Goal: Task Accomplishment & Management: Manage account settings

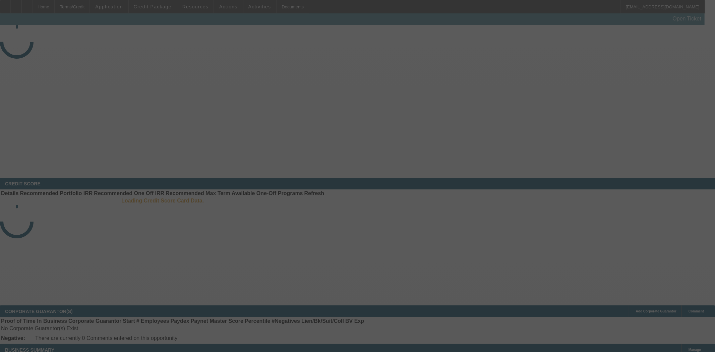
select select "4"
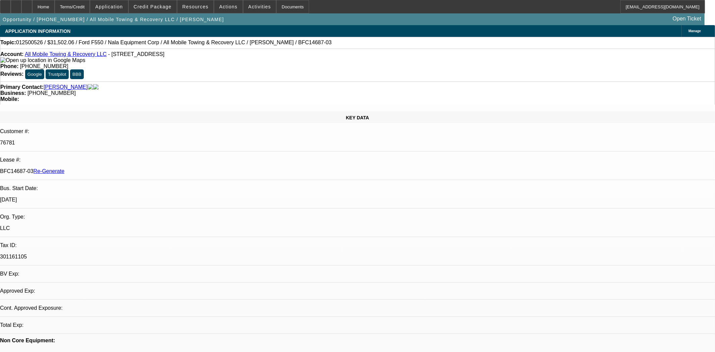
select select "0"
select select "2"
select select "0"
select select "6"
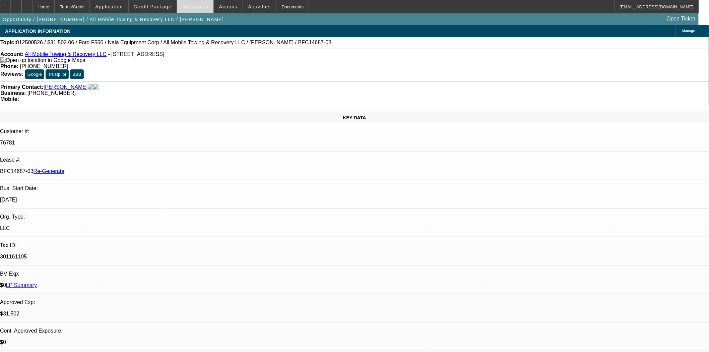
click at [189, 5] on span "Resources" at bounding box center [195, 6] width 26 height 5
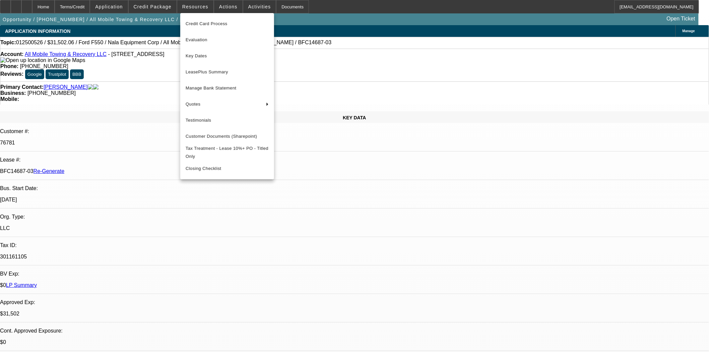
click at [202, 55] on span "Key Dates" at bounding box center [227, 56] width 83 height 8
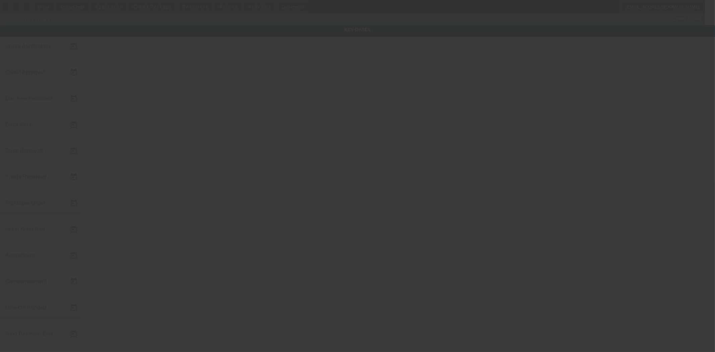
type input "1/22/2025"
type input "6/23/2025"
type input "8/11/2025"
type input "6/23/2025"
type input "8/11/2025"
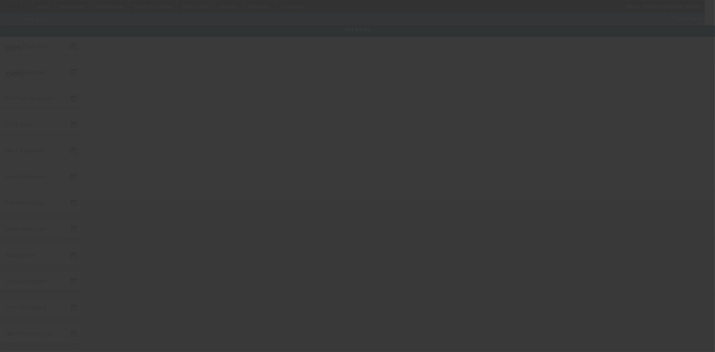
type input "8/11/2025"
type input "9/1/2025"
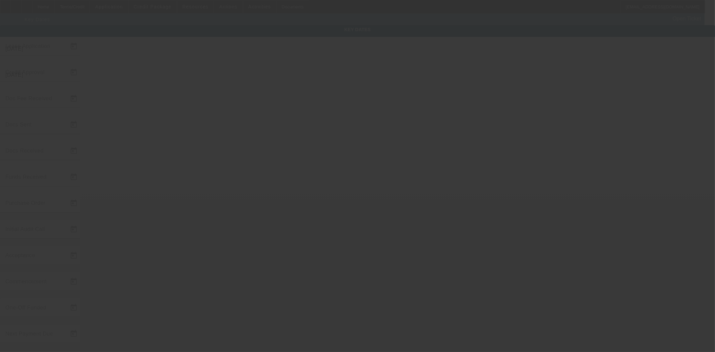
type input "10/1/2025"
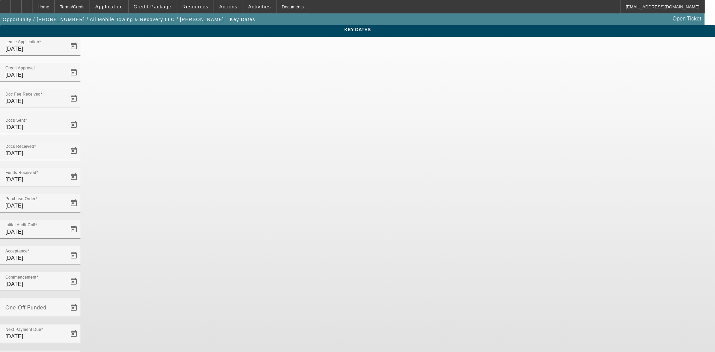
type input "8/19/2025"
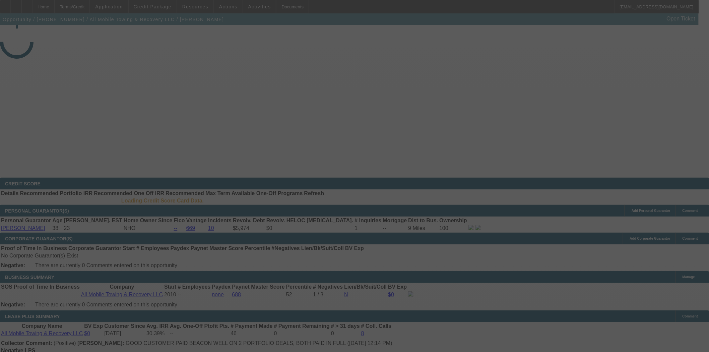
select select "4"
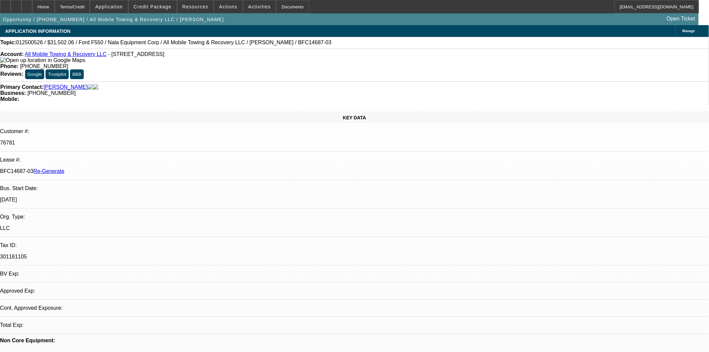
select select "0"
select select "2"
select select "0"
select select "6"
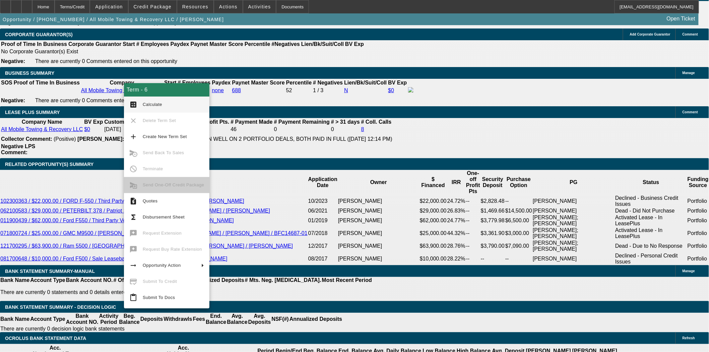
scroll to position [1102, 0]
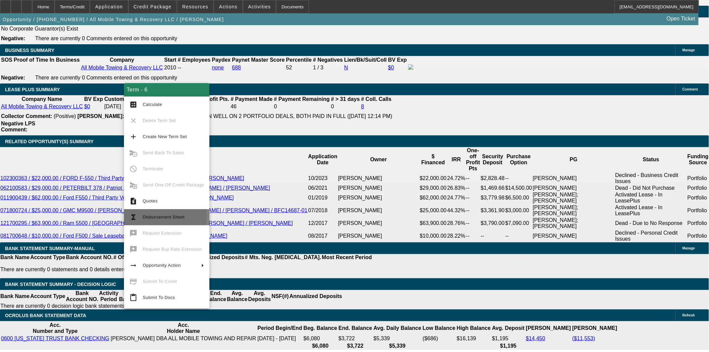
click at [152, 216] on span "Disbursement Sheet" at bounding box center [164, 216] width 42 height 5
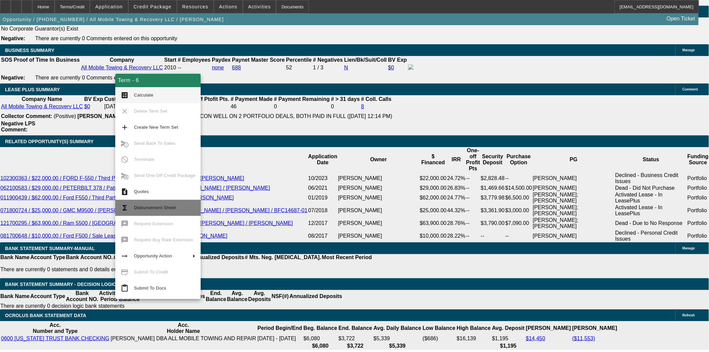
click at [150, 204] on span "Disbursement Sheet" at bounding box center [164, 208] width 61 height 8
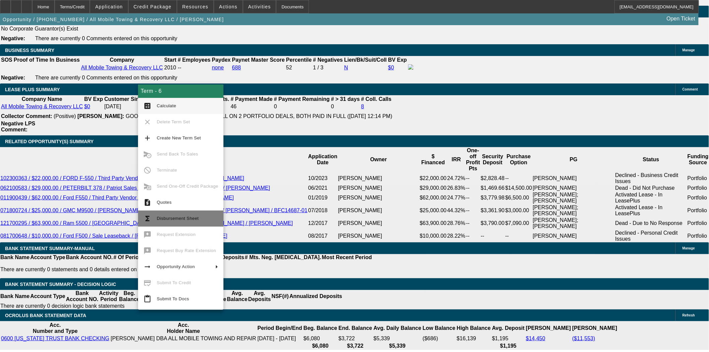
click at [156, 214] on button "functions Disbursement Sheet" at bounding box center [180, 218] width 85 height 16
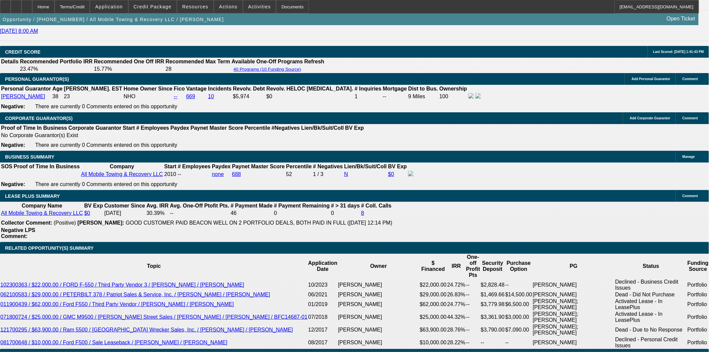
scroll to position [990, 0]
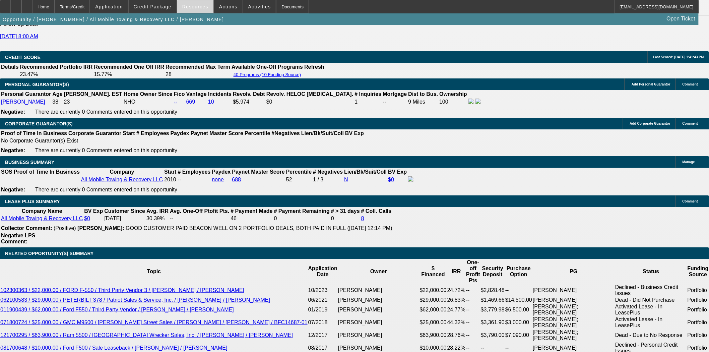
click at [195, 7] on span "Resources" at bounding box center [195, 6] width 26 height 5
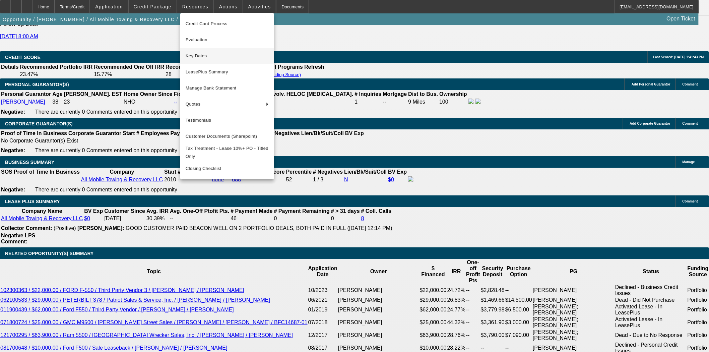
click at [198, 55] on span "Key Dates" at bounding box center [227, 56] width 83 height 8
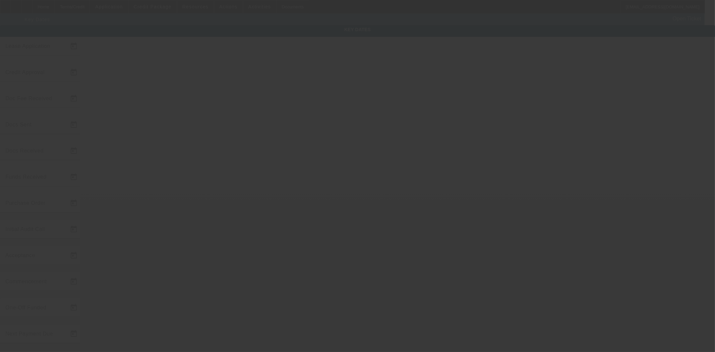
type input "1/22/2025"
type input "6/23/2025"
type input "8/11/2025"
type input "6/23/2025"
type input "8/11/2025"
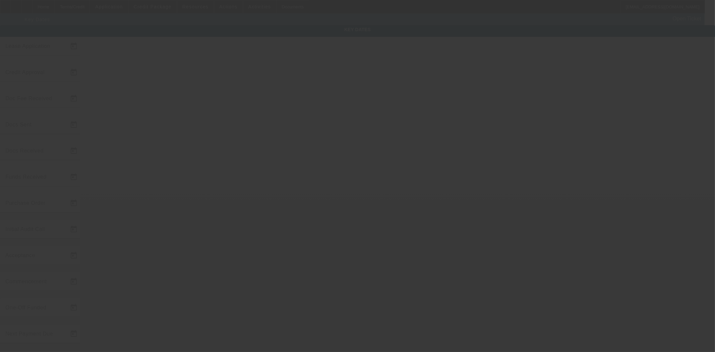
type input "8/11/2025"
type input "9/1/2025"
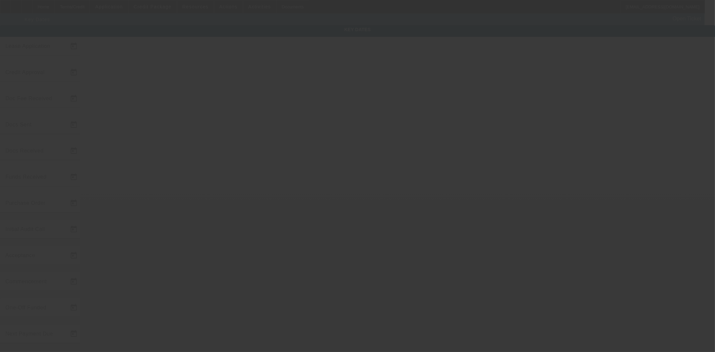
type input "10/1/2025"
type input "8/19/2025"
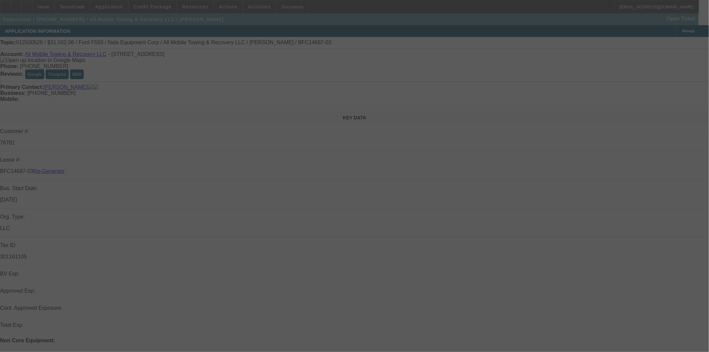
select select "4"
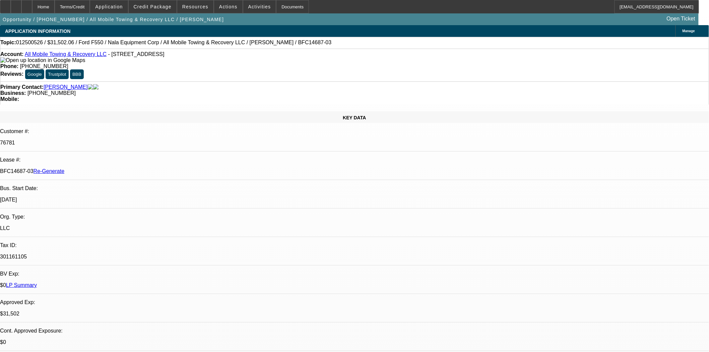
select select "0"
select select "1"
select select "2"
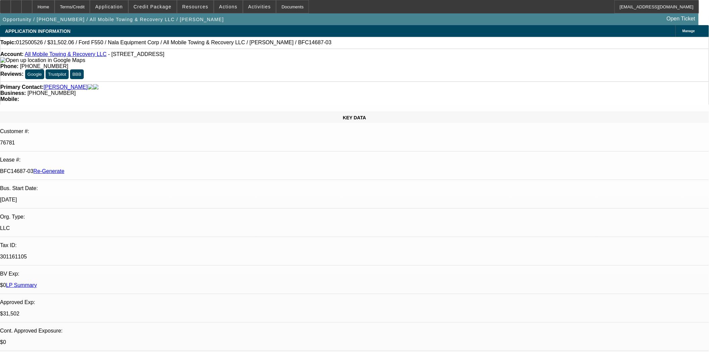
select select "6"
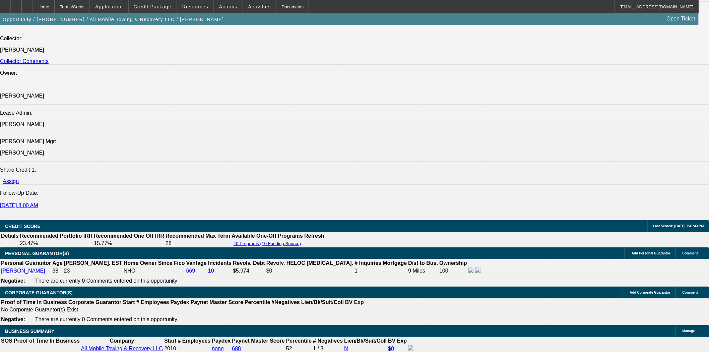
scroll to position [1005, 0]
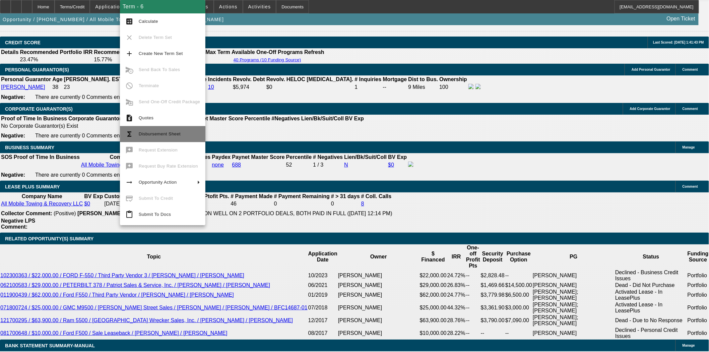
click at [153, 137] on span "Disbursement Sheet" at bounding box center [169, 134] width 61 height 8
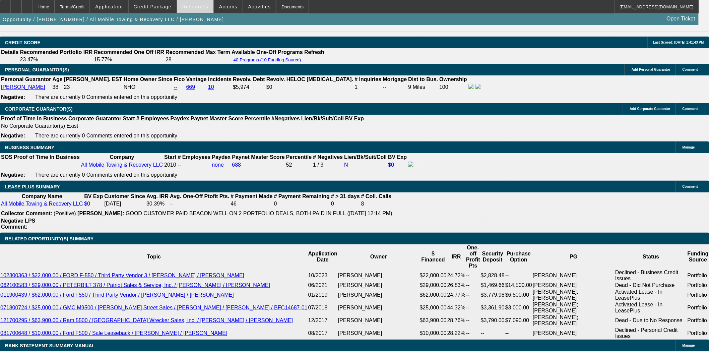
click at [190, 8] on span "Resources" at bounding box center [195, 6] width 26 height 5
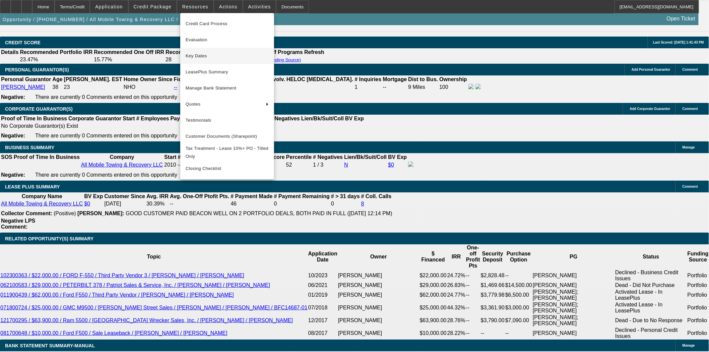
click at [198, 56] on span "Key Dates" at bounding box center [227, 56] width 83 height 8
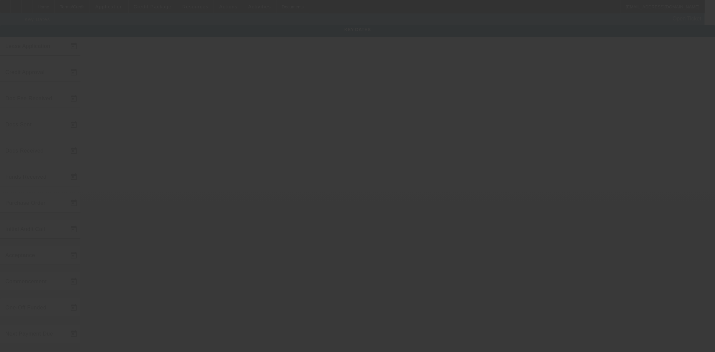
type input "1/22/2025"
type input "6/23/2025"
type input "8/11/2025"
type input "6/23/2025"
type input "8/11/2025"
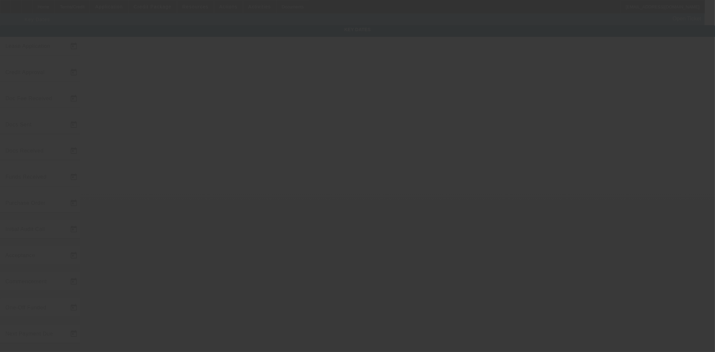
type input "8/11/2025"
type input "9/1/2025"
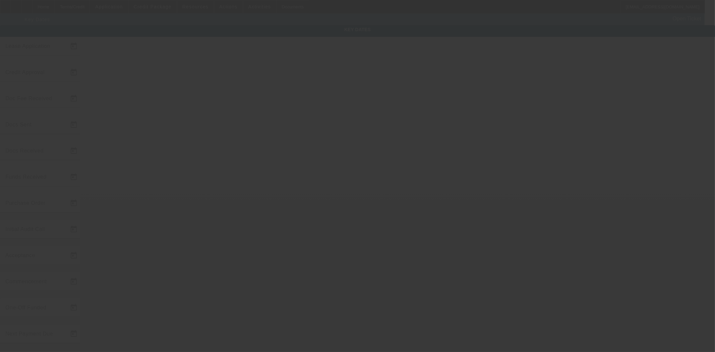
type input "10/1/2025"
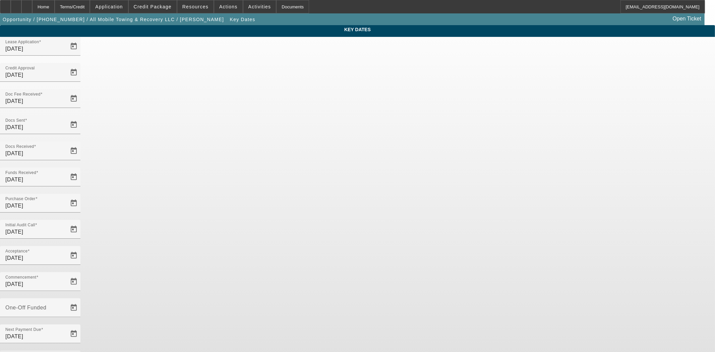
drag, startPoint x: 308, startPoint y: 209, endPoint x: 180, endPoint y: 196, distance: 128.3
click at [180, 196] on div "Key Dates Lease Application 1/22/2025 Credit Approval 6/23/2025 Doc Fee Receive…" at bounding box center [357, 221] width 715 height 392
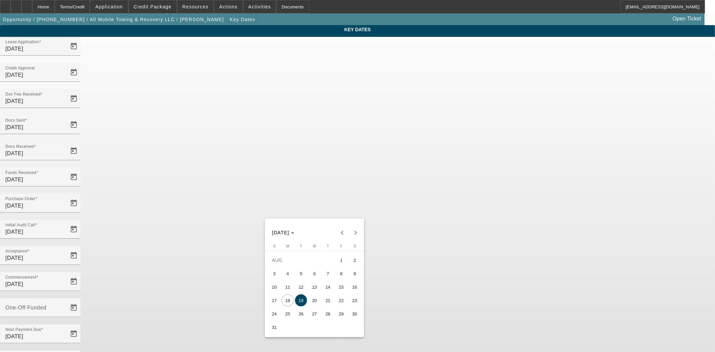
click at [299, 302] on span "19" at bounding box center [301, 300] width 12 height 12
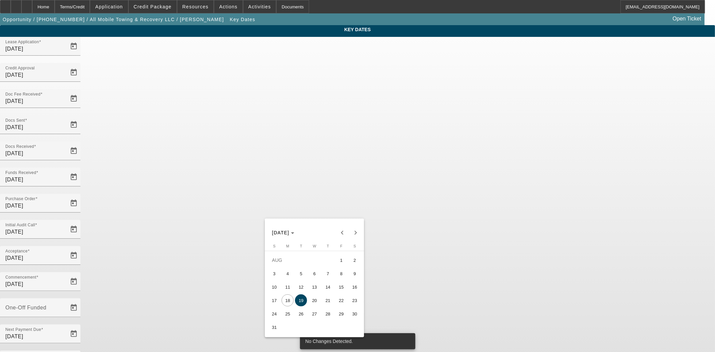
click at [283, 301] on span "18" at bounding box center [287, 300] width 12 height 12
type input "[DATE]"
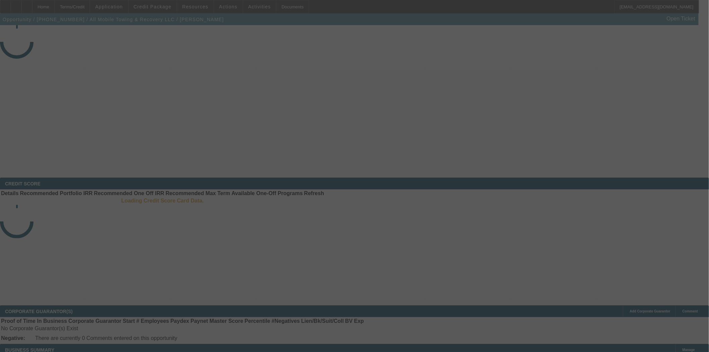
select select "4"
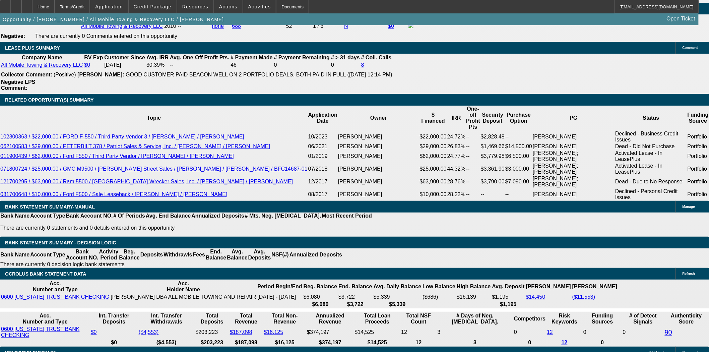
select select "0"
select select "2"
select select "0"
select select "6"
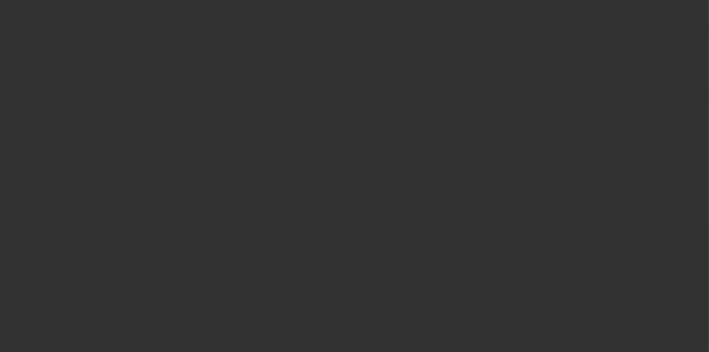
radio input "true"
type input "12"
type input "$25,000.00"
type input "$2,500.00"
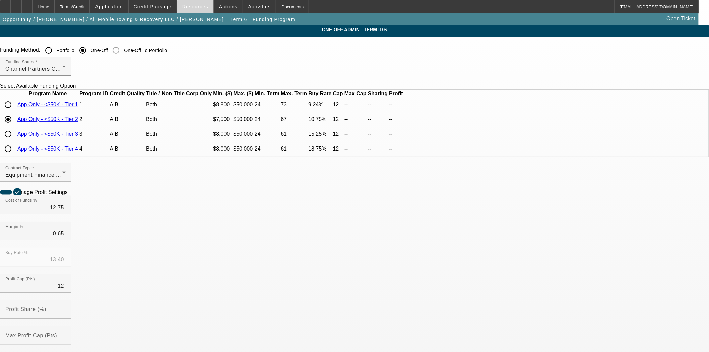
click at [198, 8] on span "Resources" at bounding box center [195, 6] width 26 height 5
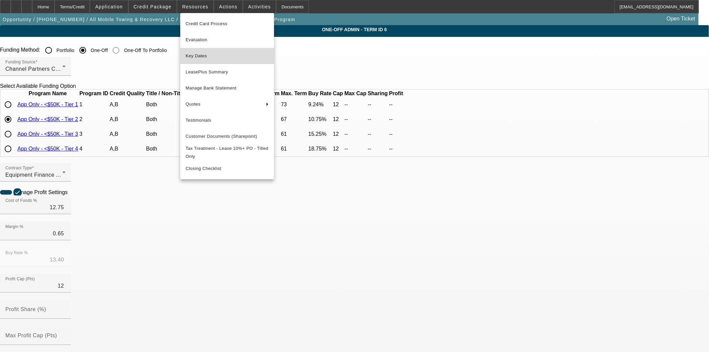
click at [199, 55] on span "Key Dates" at bounding box center [227, 56] width 83 height 8
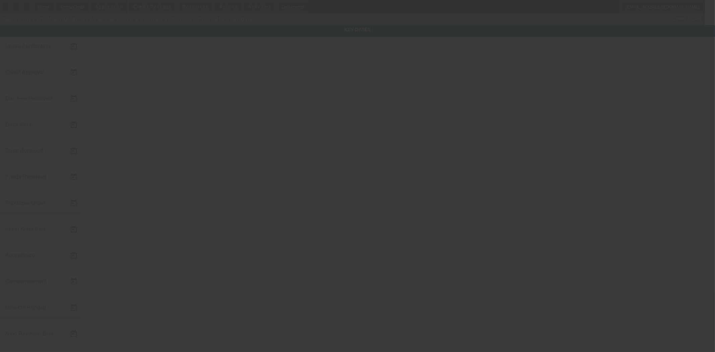
type input "1/22/2025"
type input "6/23/2025"
type input "8/11/2025"
type input "6/23/2025"
type input "8/11/2025"
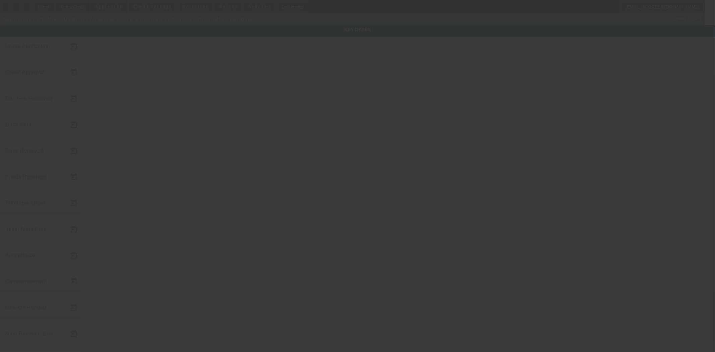
type input "8/11/2025"
type input "9/1/2025"
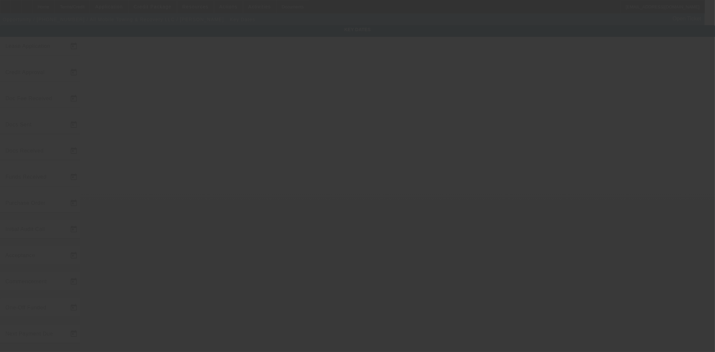
type input "10/1/2025"
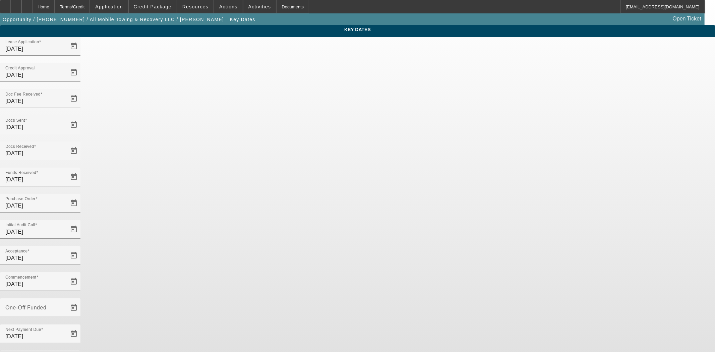
drag, startPoint x: 298, startPoint y: 211, endPoint x: 202, endPoint y: 208, distance: 95.9
click at [202, 208] on div "Key Dates Lease Application 1/22/2025 Credit Approval 6/23/2025 Doc Fee Receive…" at bounding box center [357, 221] width 715 height 392
type input "8/19/2025"
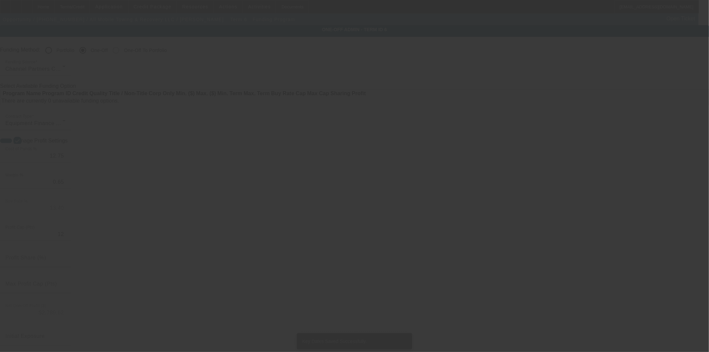
radio input "true"
type input "12"
type input "$25,000.00"
type input "$2,500.00"
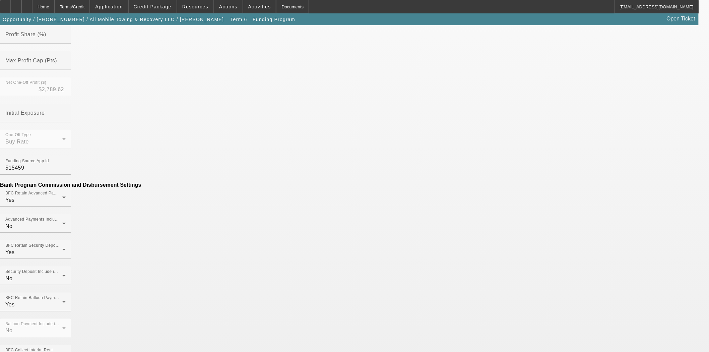
scroll to position [274, 0]
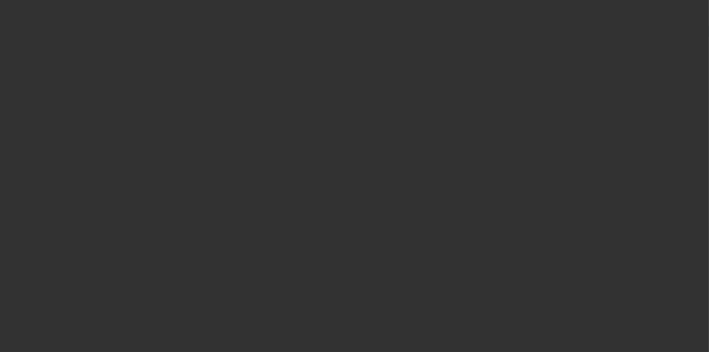
radio input "true"
type input "12"
type input "$25,000.00"
type input "$2,500.00"
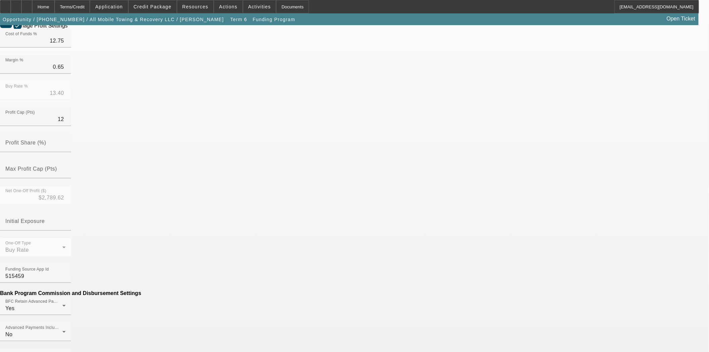
scroll to position [260, 0]
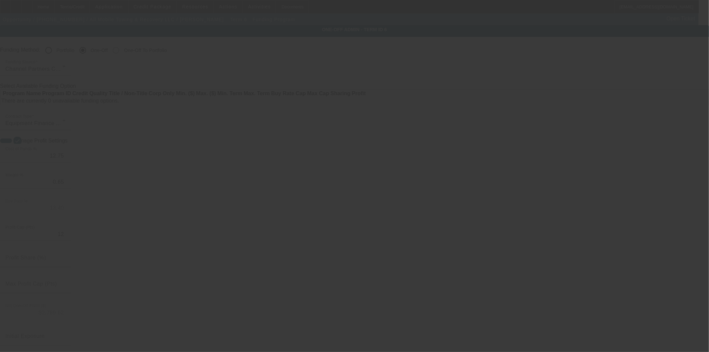
radio input "true"
type input "12"
type input "$25,000.00"
type input "$2,500.00"
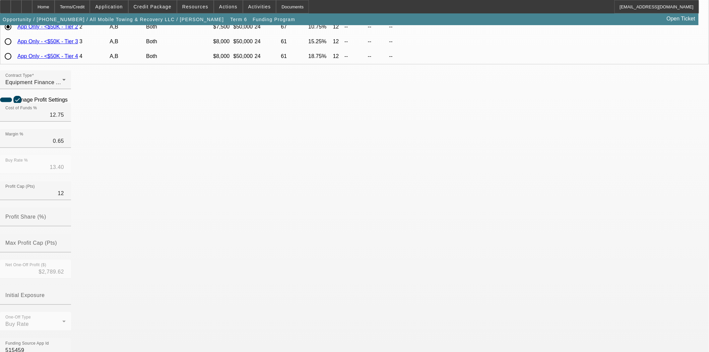
scroll to position [223, 0]
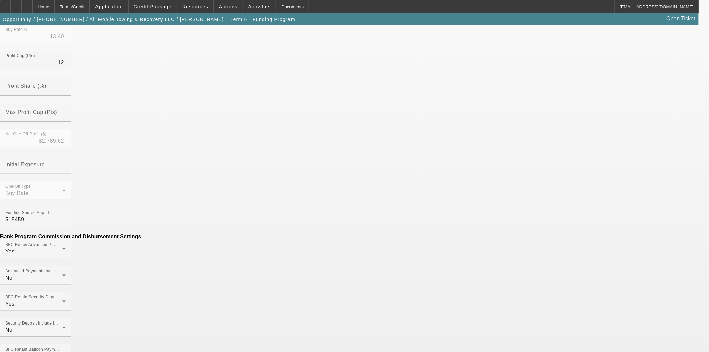
type input "$180.66"
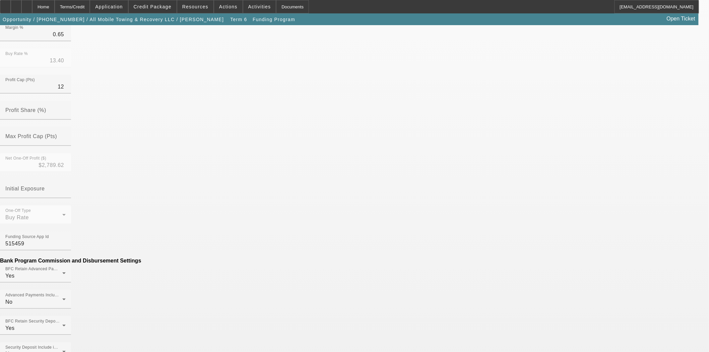
scroll to position [186, 0]
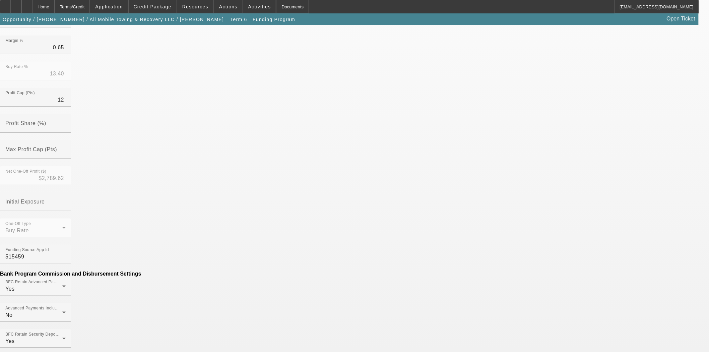
type input "Per Diem"
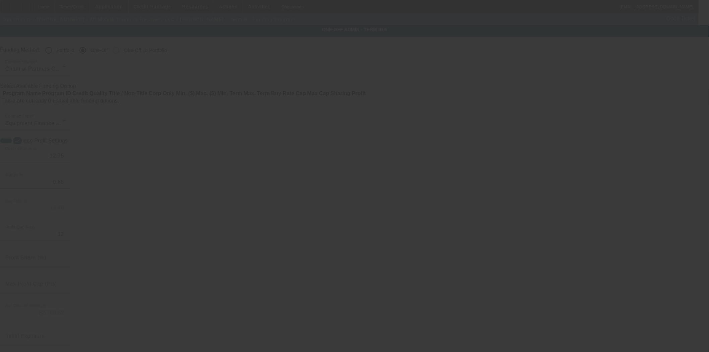
radio input "true"
type input "12"
type input "$25,000.00"
type input "$2,500.00"
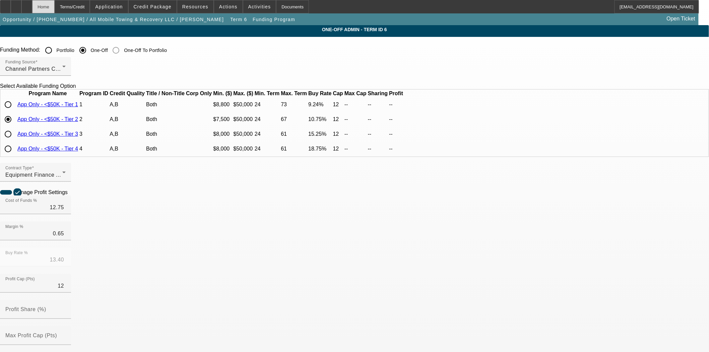
click at [55, 9] on div "Home" at bounding box center [43, 6] width 22 height 13
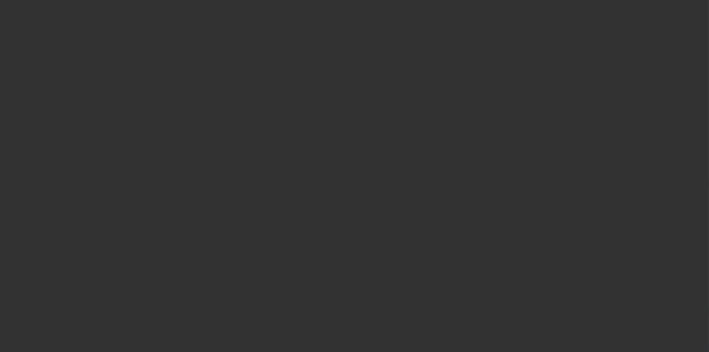
select select "4"
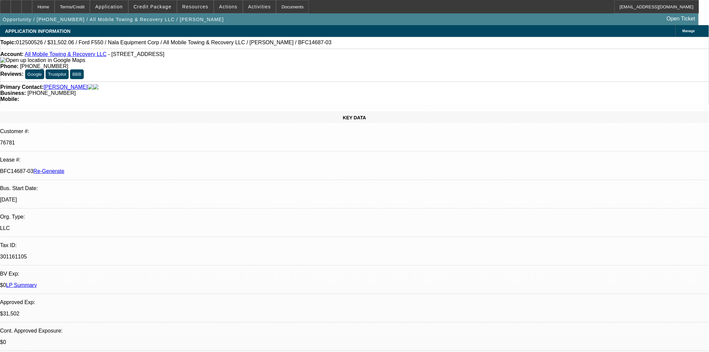
select select "0"
select select "2"
select select "0"
select select "6"
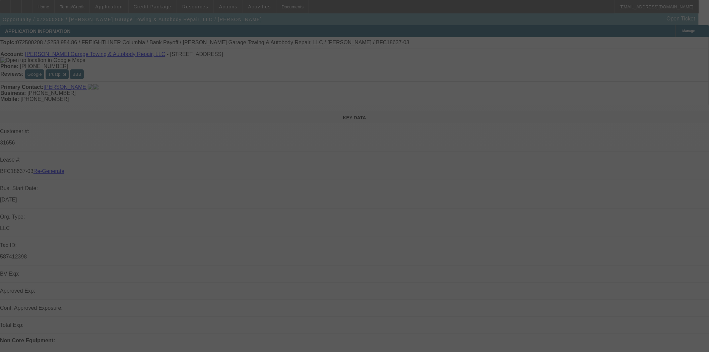
select select "3"
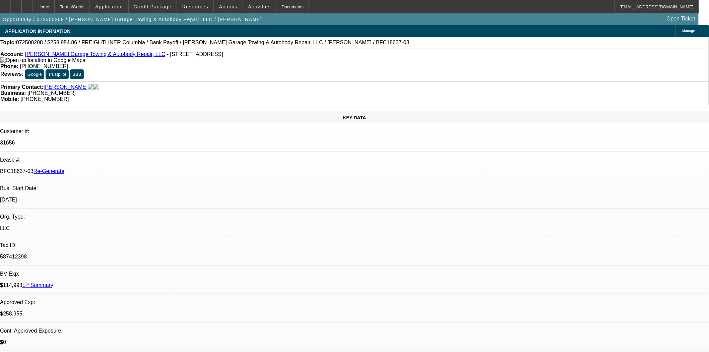
select select "0"
select select "2"
select select "6"
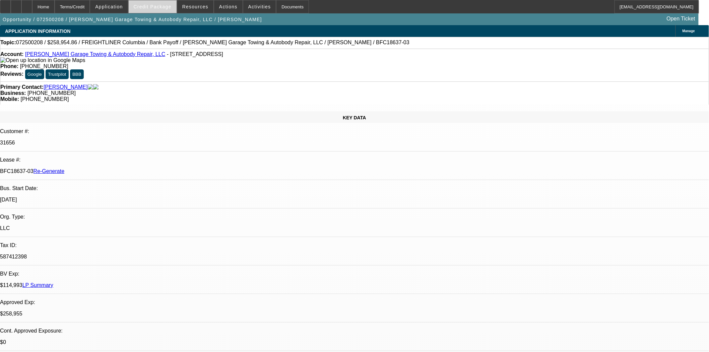
click at [163, 11] on span at bounding box center [153, 7] width 48 height 16
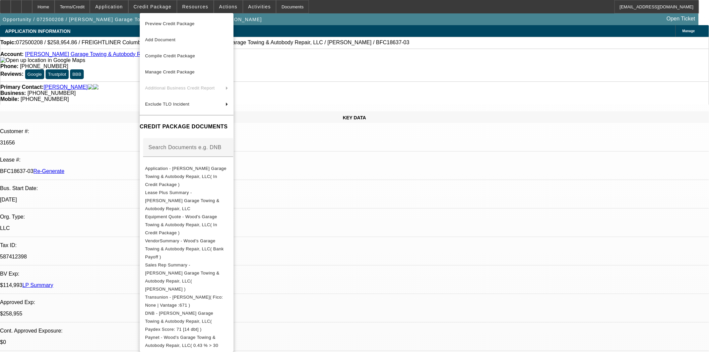
click at [168, 23] on span "Preview Credit Package" at bounding box center [170, 23] width 50 height 5
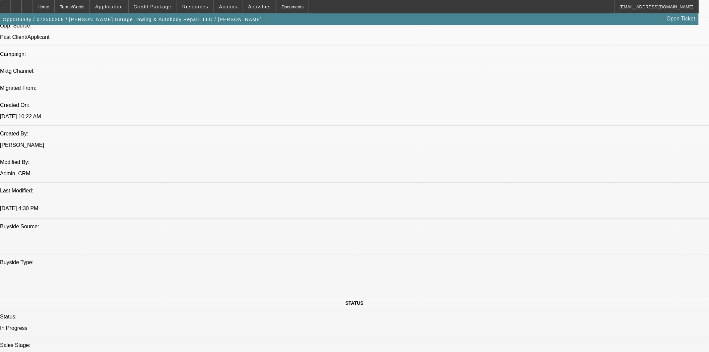
scroll to position [358, 0]
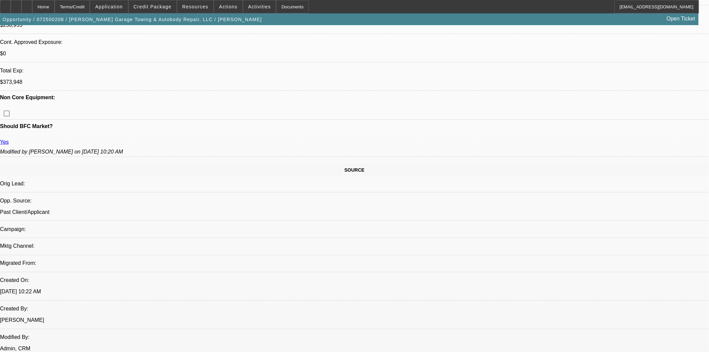
scroll to position [283, 0]
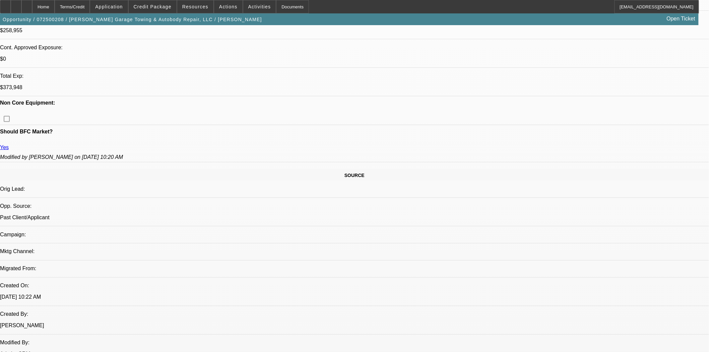
scroll to position [74, 0]
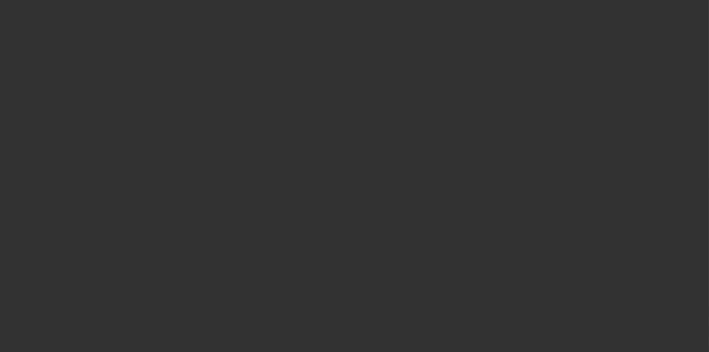
select select "3"
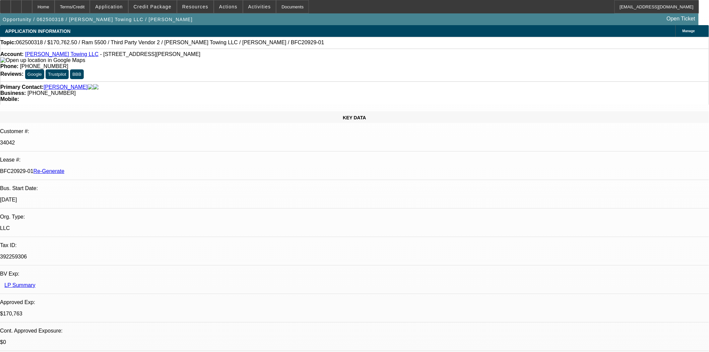
select select "0"
select select "2"
select select "0"
select select "6"
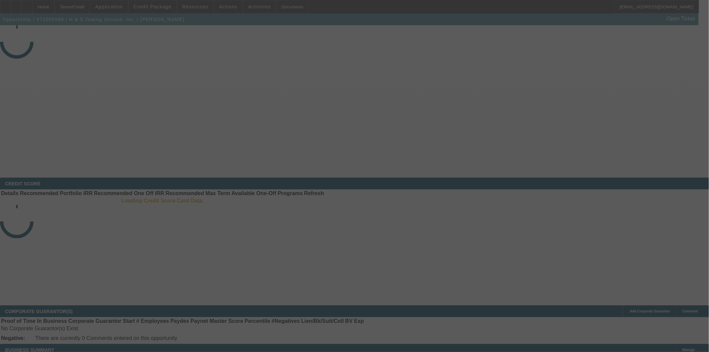
select select "3"
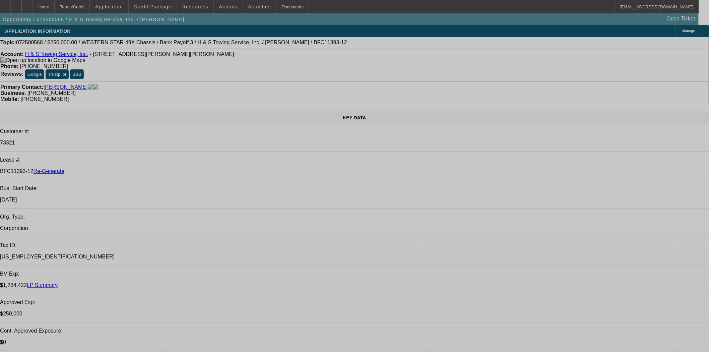
select select "0"
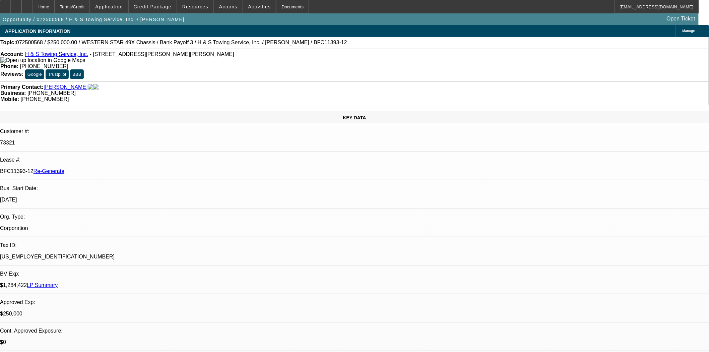
select select "2"
select select "0.1"
select select "4"
click at [163, 9] on span at bounding box center [153, 7] width 48 height 16
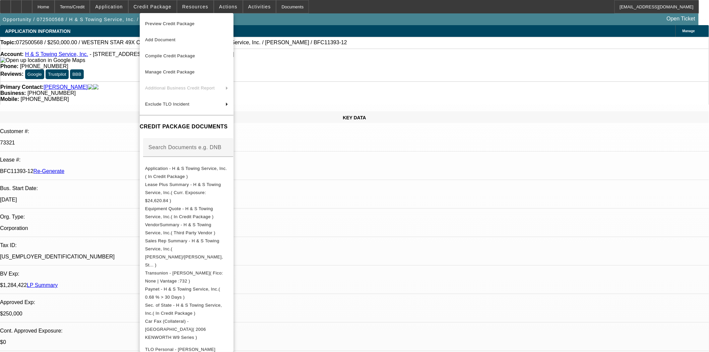
click at [165, 22] on span "Preview Credit Package" at bounding box center [170, 23] width 50 height 5
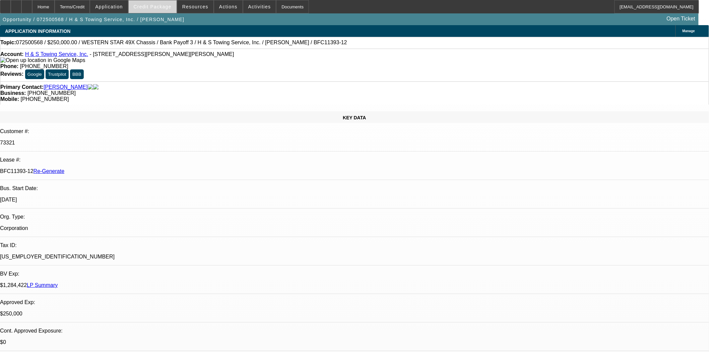
click at [167, 8] on span "Credit Package" at bounding box center [153, 6] width 38 height 5
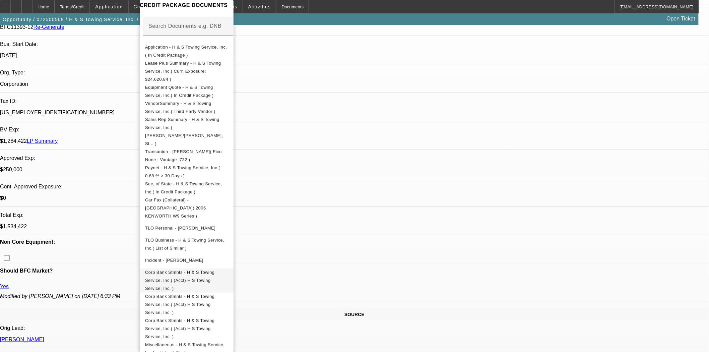
scroll to position [298, 0]
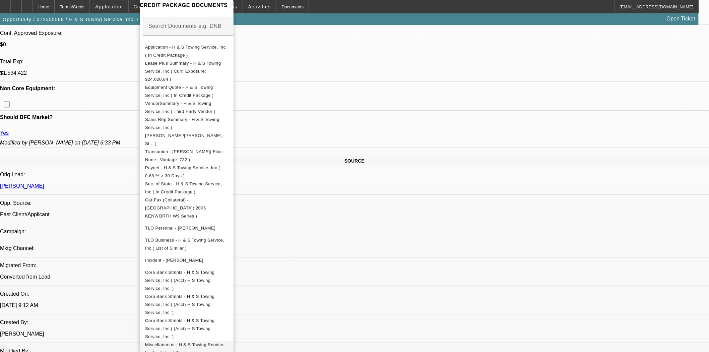
click at [179, 342] on span "Miscellaneous - H & S Towing Service, Inc.( collateral title )" at bounding box center [184, 348] width 79 height 13
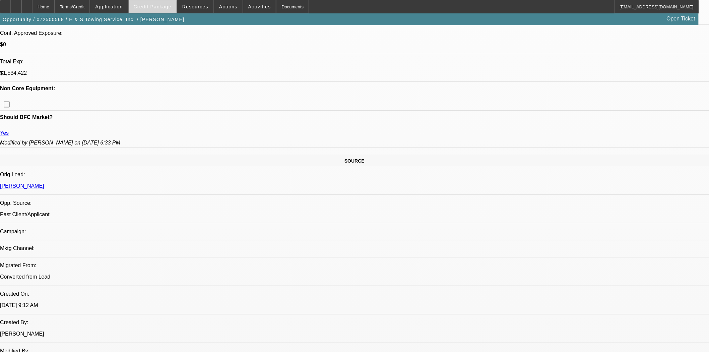
click at [146, 9] on span at bounding box center [153, 7] width 48 height 16
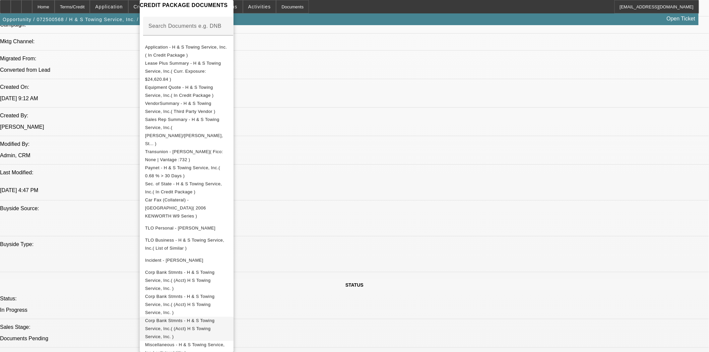
scroll to position [521, 0]
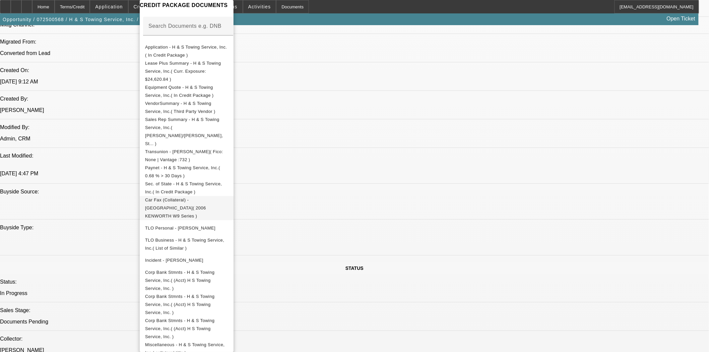
click at [187, 196] on span "Car Fax (Collateral) - [GEOGRAPHIC_DATA]( 2006 KENWORTH W9 Series )" at bounding box center [186, 208] width 83 height 24
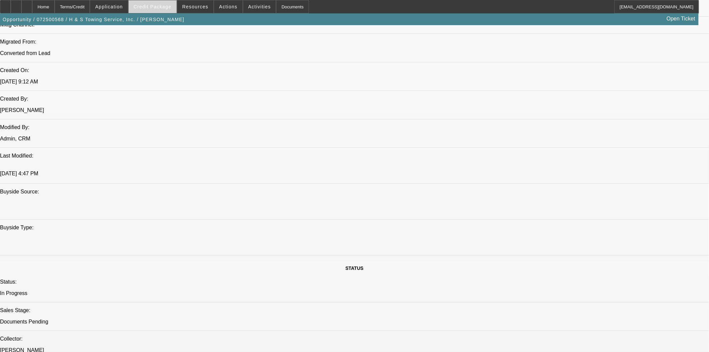
click at [164, 5] on span "Credit Package" at bounding box center [153, 6] width 38 height 5
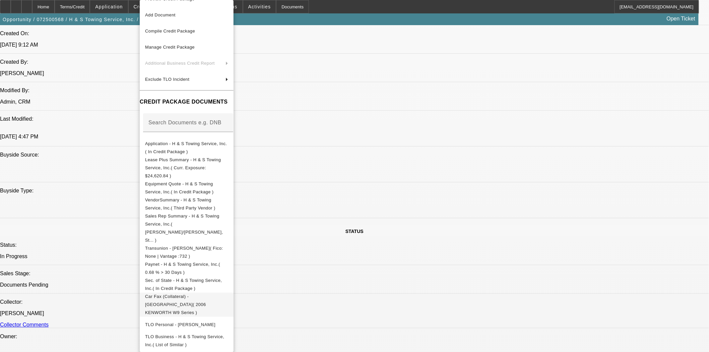
scroll to position [0, 0]
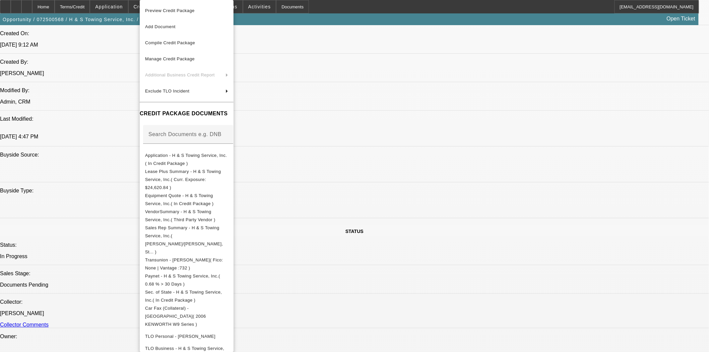
click at [359, 64] on div at bounding box center [354, 176] width 709 height 352
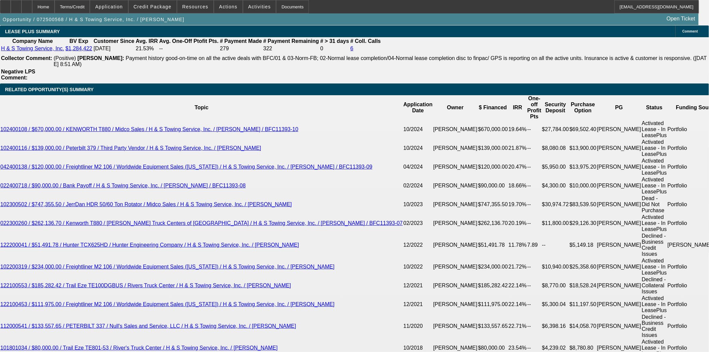
scroll to position [1154, 0]
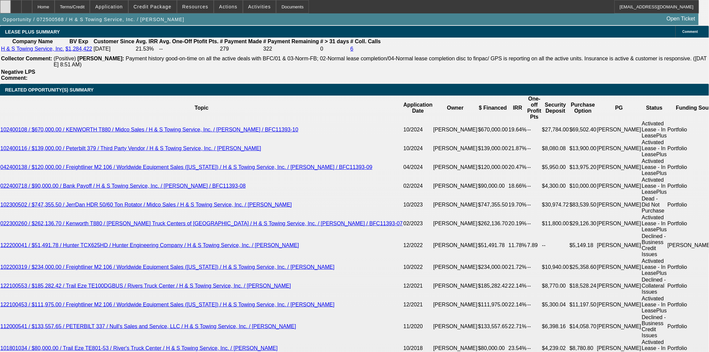
click at [11, 4] on div at bounding box center [5, 6] width 11 height 13
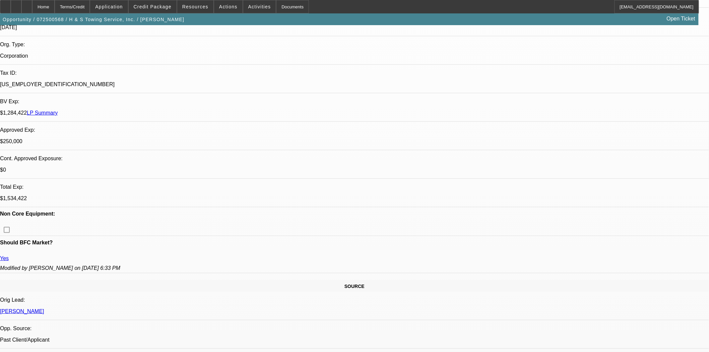
scroll to position [0, 0]
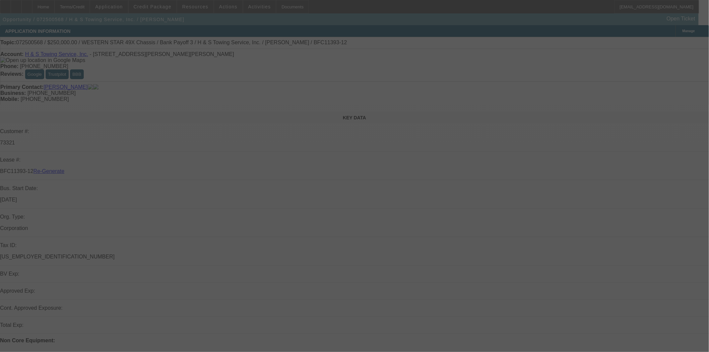
select select "3"
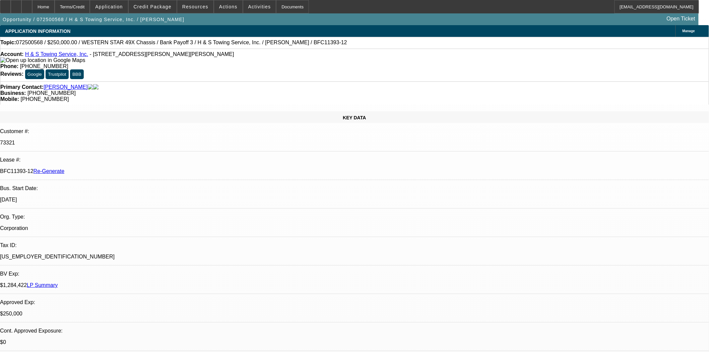
select select "0"
select select "2"
select select "0.1"
select select "4"
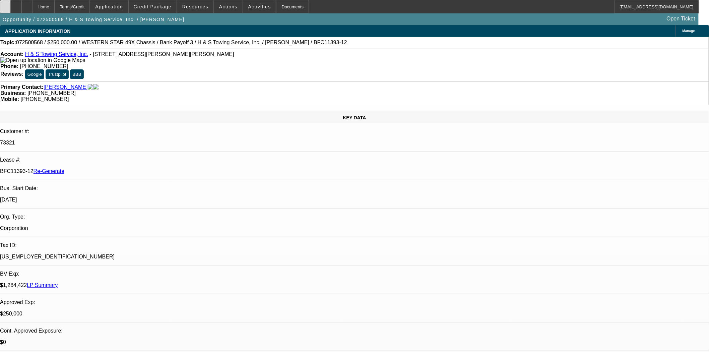
click at [10, 9] on div at bounding box center [5, 6] width 11 height 13
